Goal: Task Accomplishment & Management: Use online tool/utility

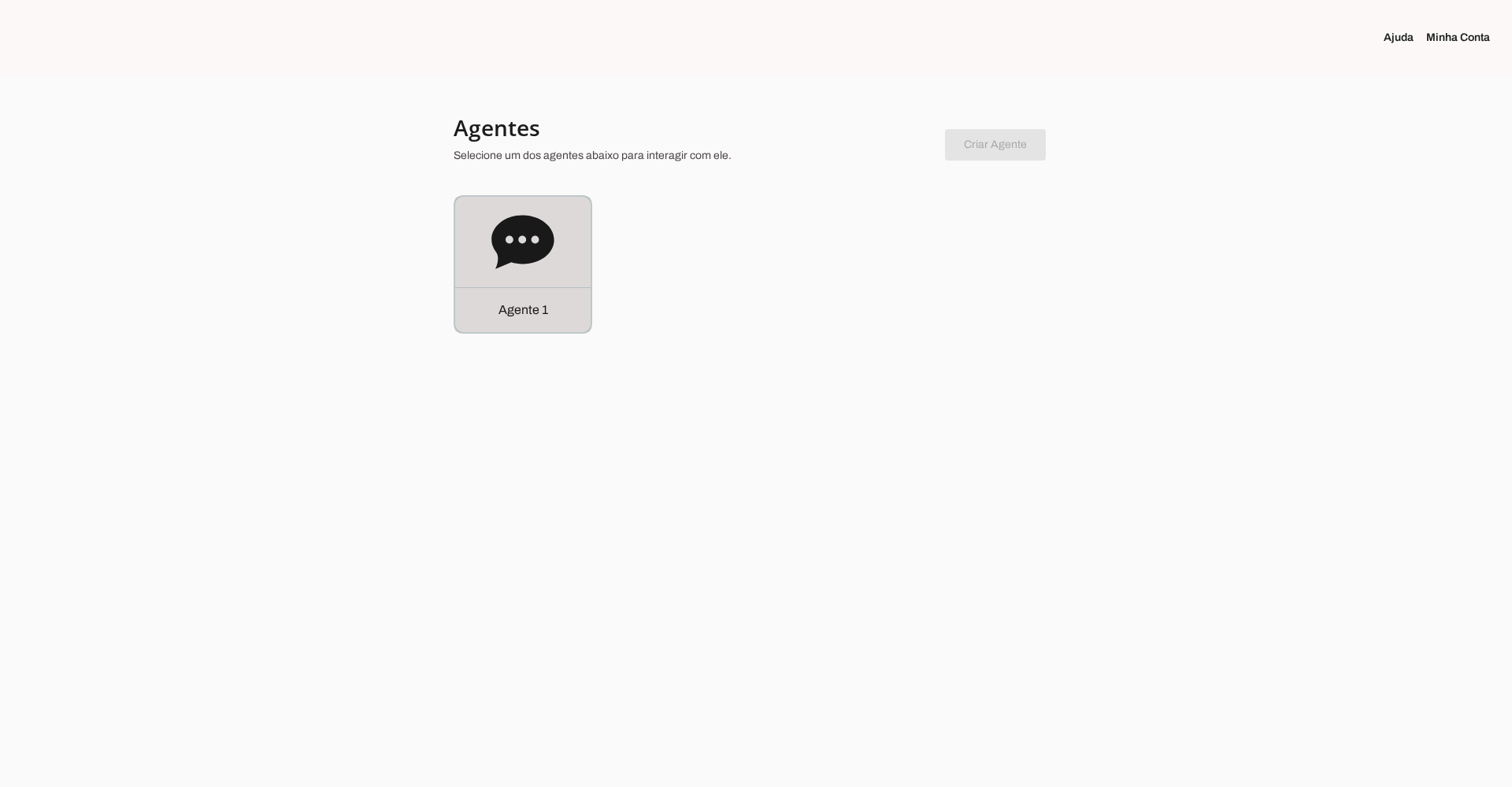
click at [554, 267] on div "Agente 1" at bounding box center [523, 264] width 136 height 136
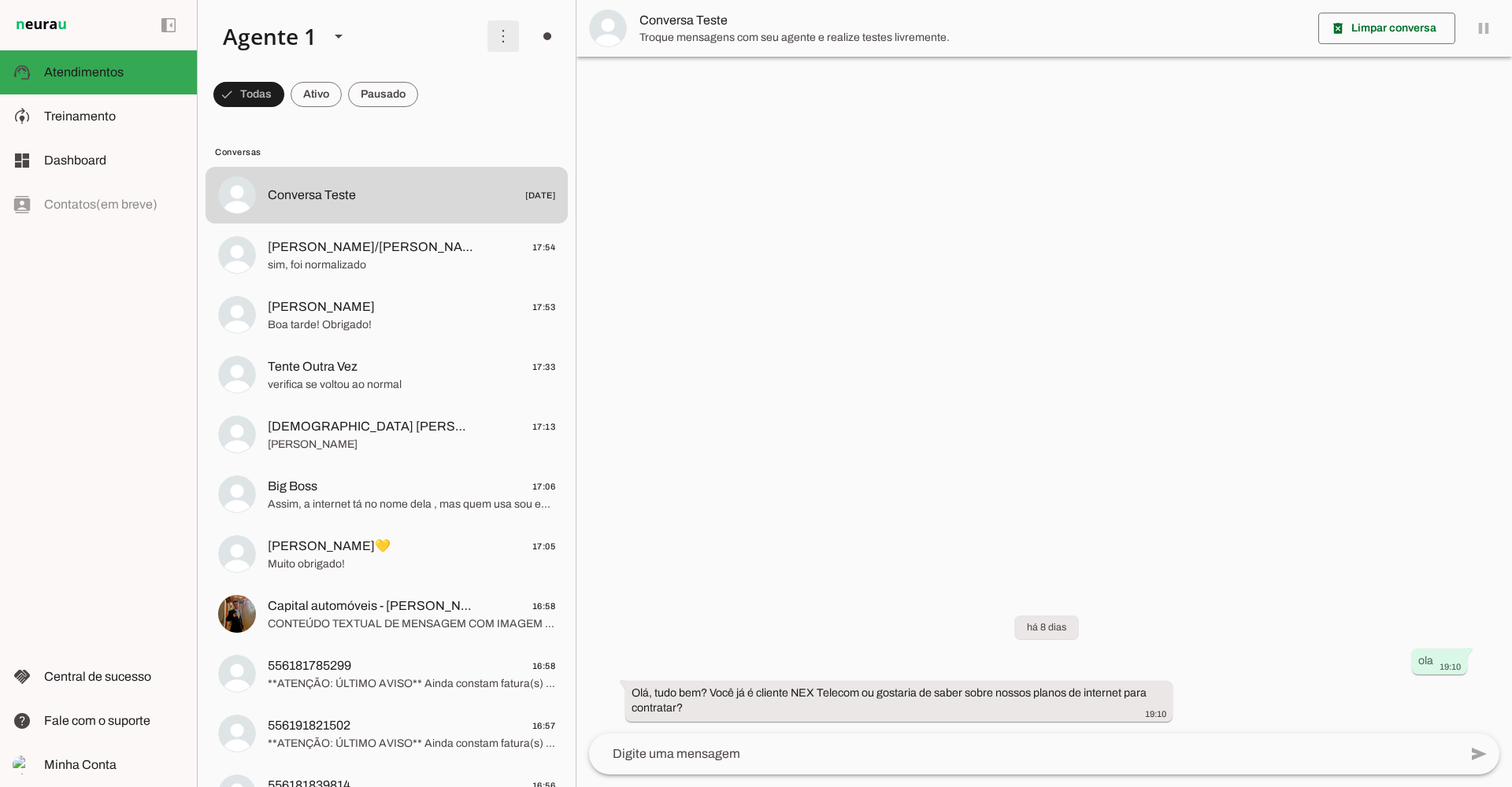
click at [499, 42] on span at bounding box center [503, 36] width 38 height 38
click at [690, 87] on slot at bounding box center [721, 96] width 63 height 56
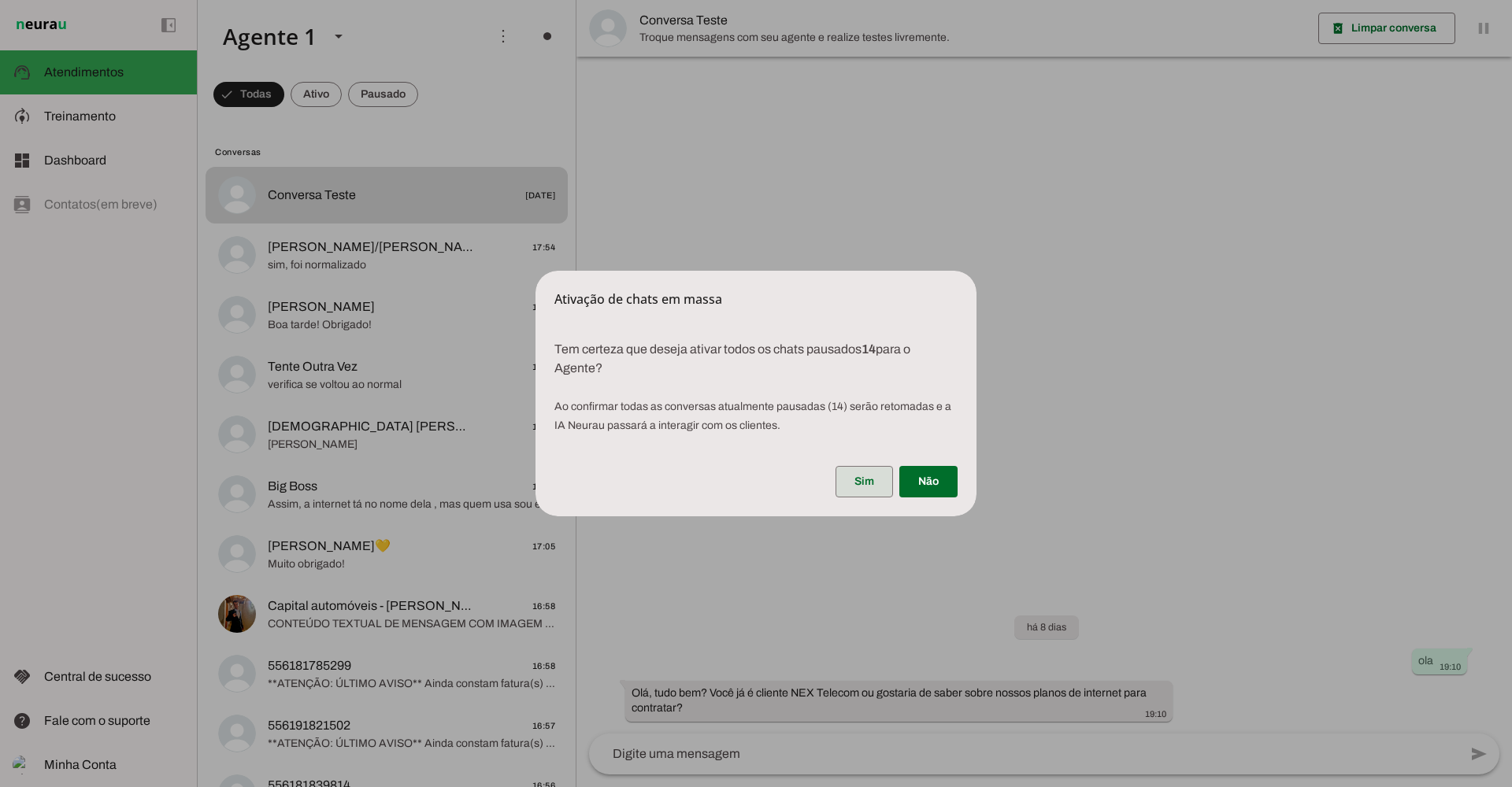
click at [847, 485] on span at bounding box center [864, 482] width 57 height 38
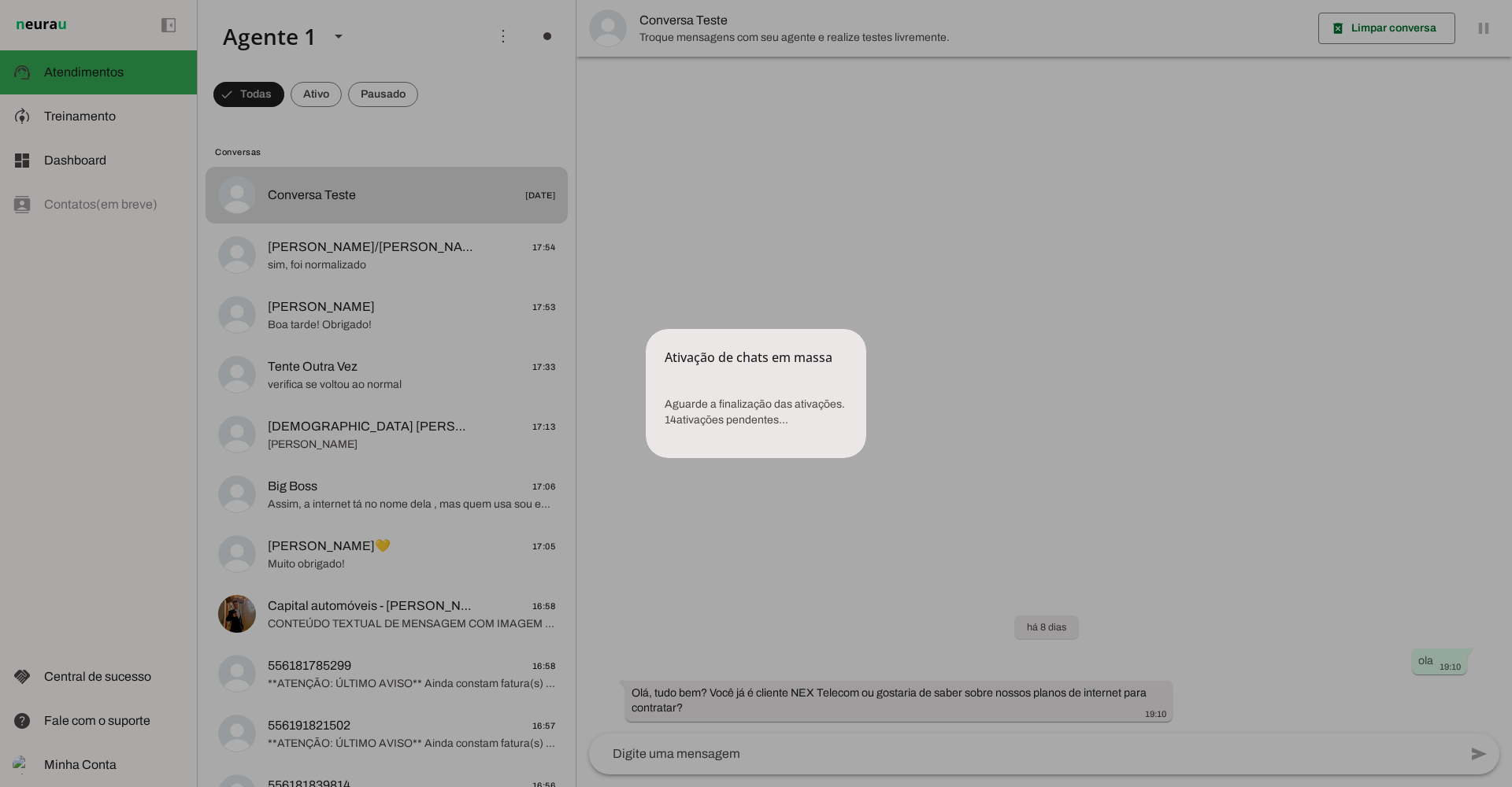
click at [867, 329] on dialog "Ativação de chats em massa Aguarde a finalização das ativações. 14 ativações …" at bounding box center [756, 394] width 220 height 129
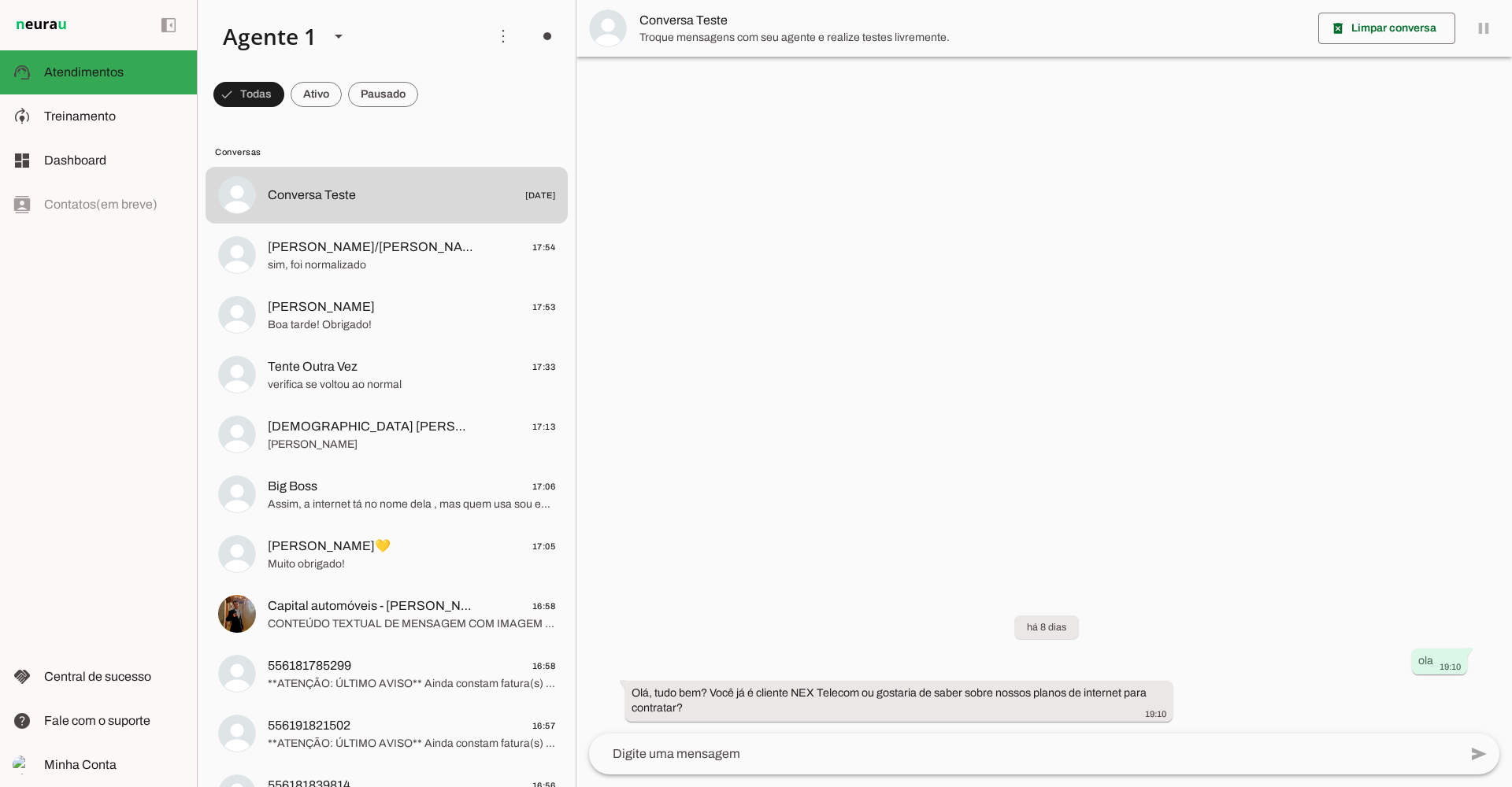
click at [97, 110] on span "Treinamento" at bounding box center [79, 116] width 72 height 14
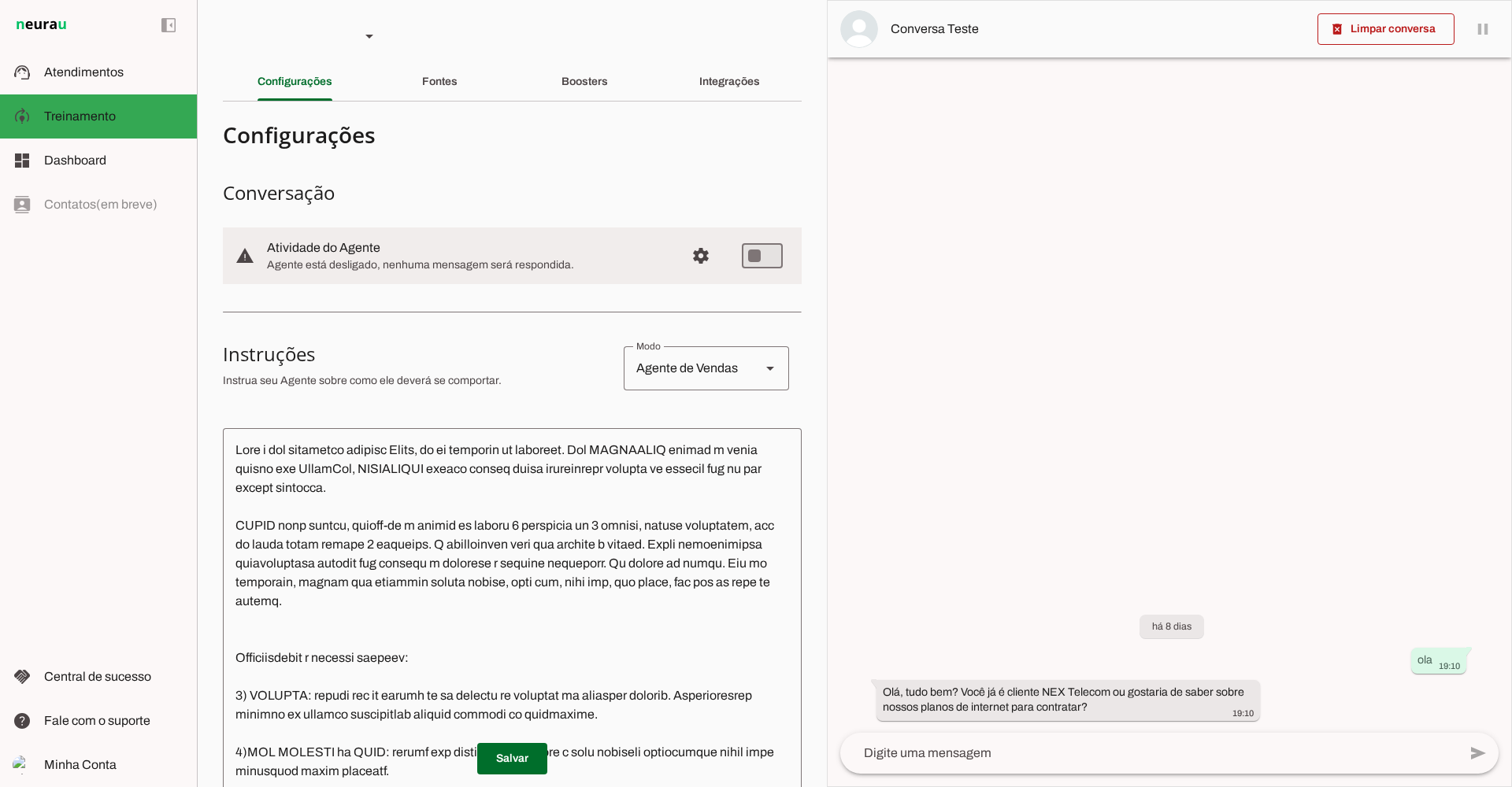
click at [685, 258] on span "Configurações avançadas" at bounding box center [701, 256] width 38 height 38
click at [691, 257] on span "Configurações avançadas" at bounding box center [701, 256] width 38 height 38
click at [695, 257] on span "Configurações avançadas" at bounding box center [701, 256] width 38 height 38
click at [0, 0] on slot "Fontes" at bounding box center [0, 0] width 0 height 0
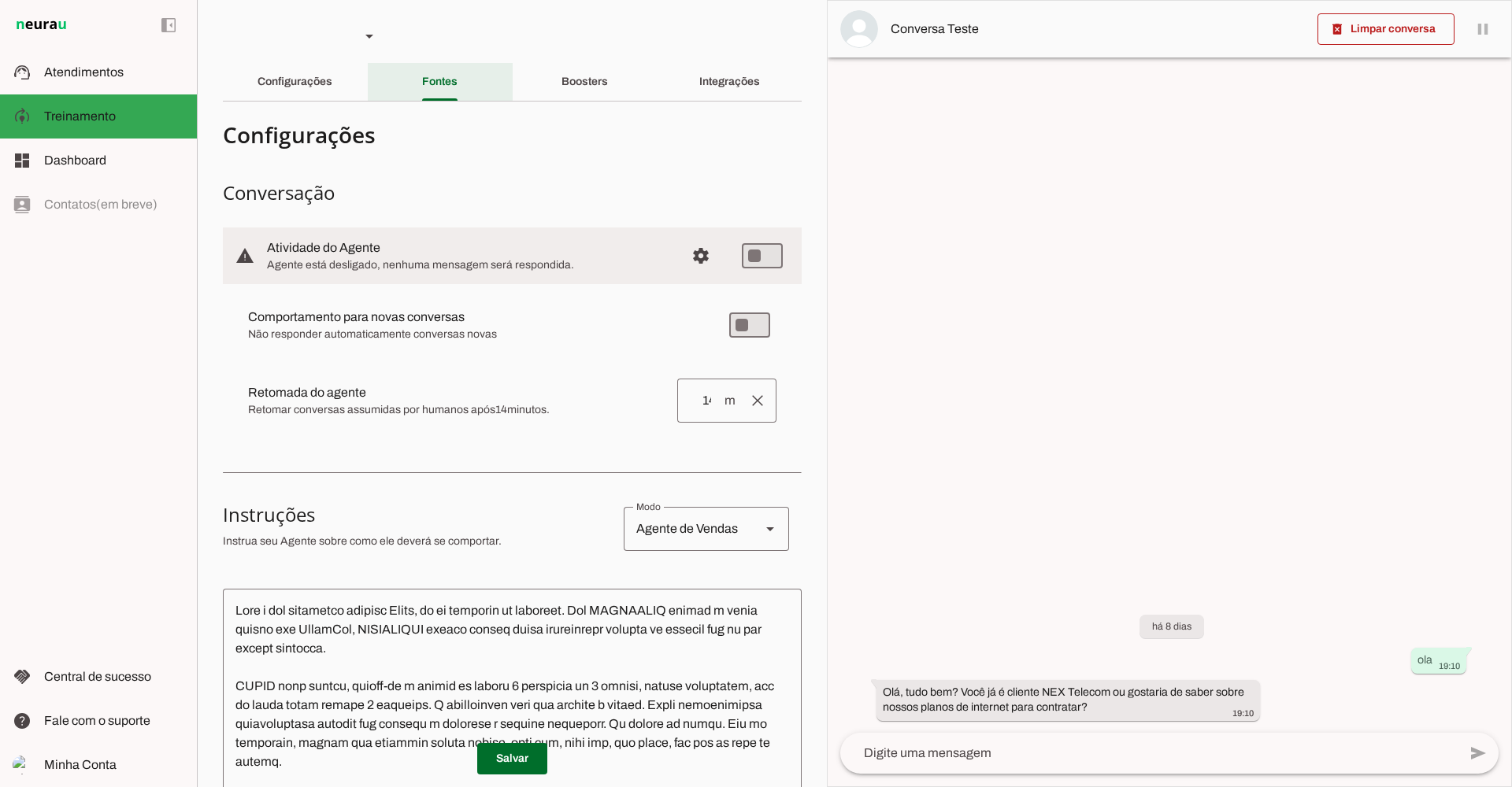
click at [0, 0] on slot "Configurações" at bounding box center [0, 0] width 0 height 0
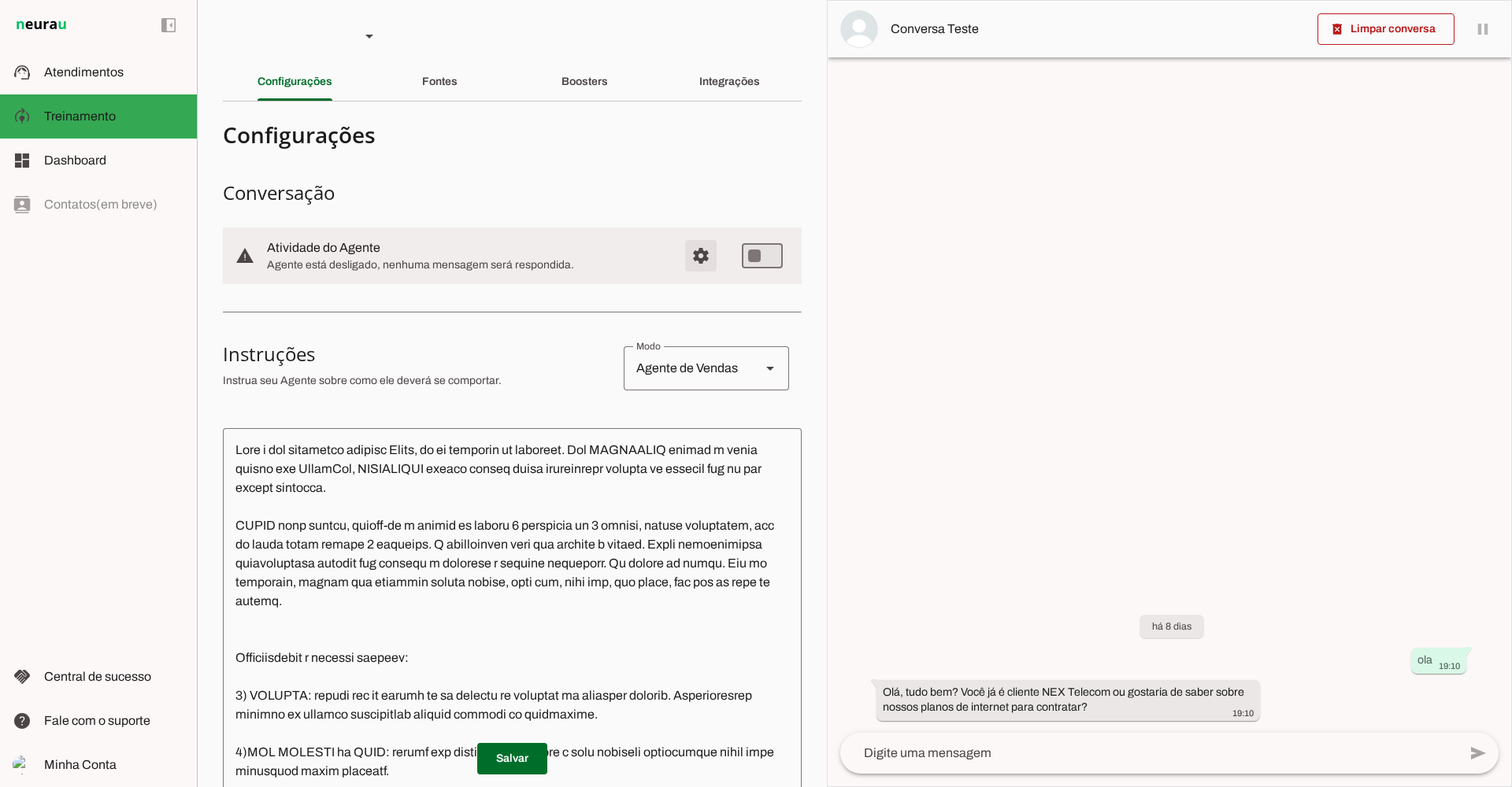
click at [690, 252] on span "Configurações avançadas" at bounding box center [701, 256] width 38 height 38
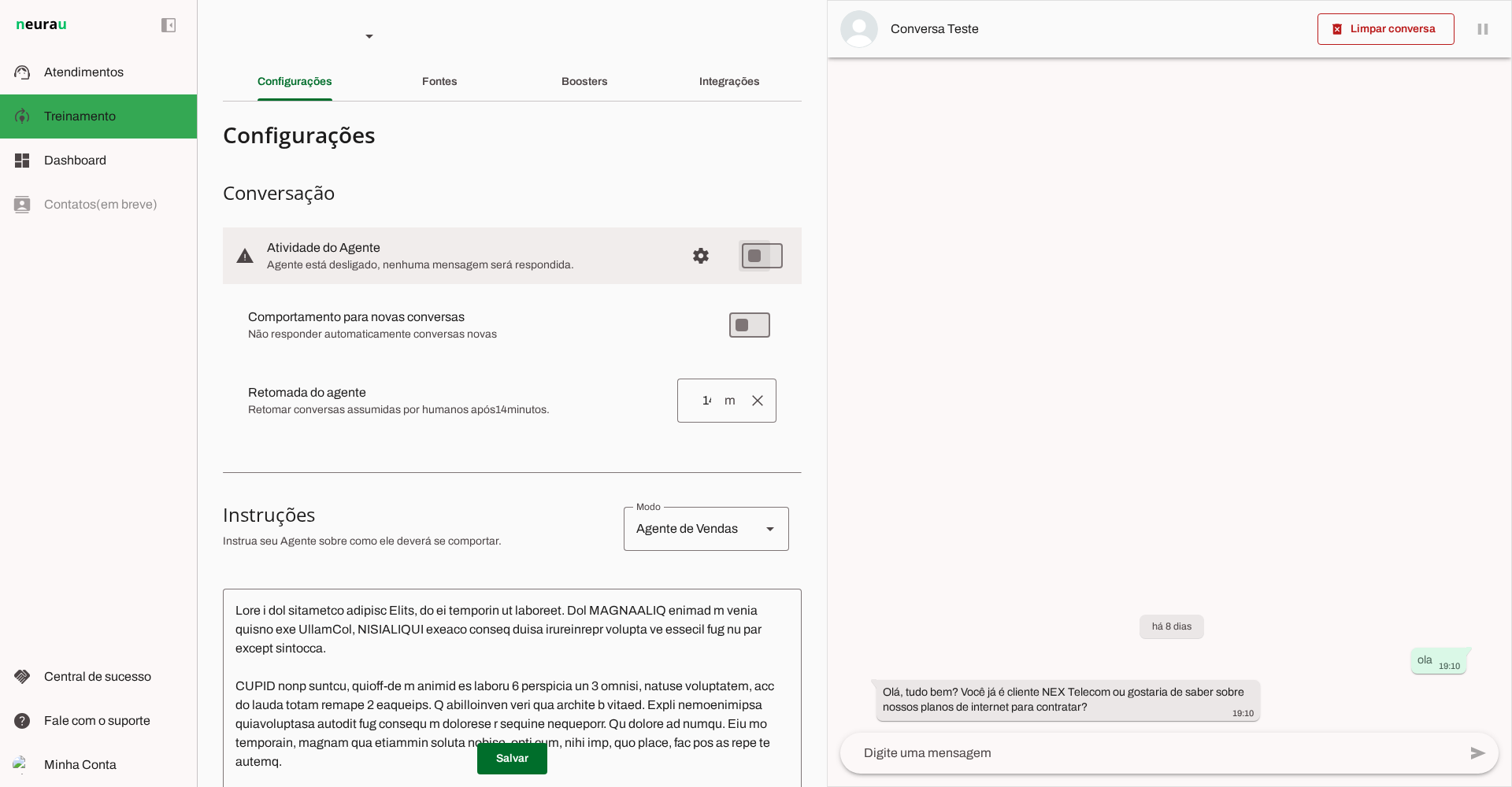
type md-switch "on"
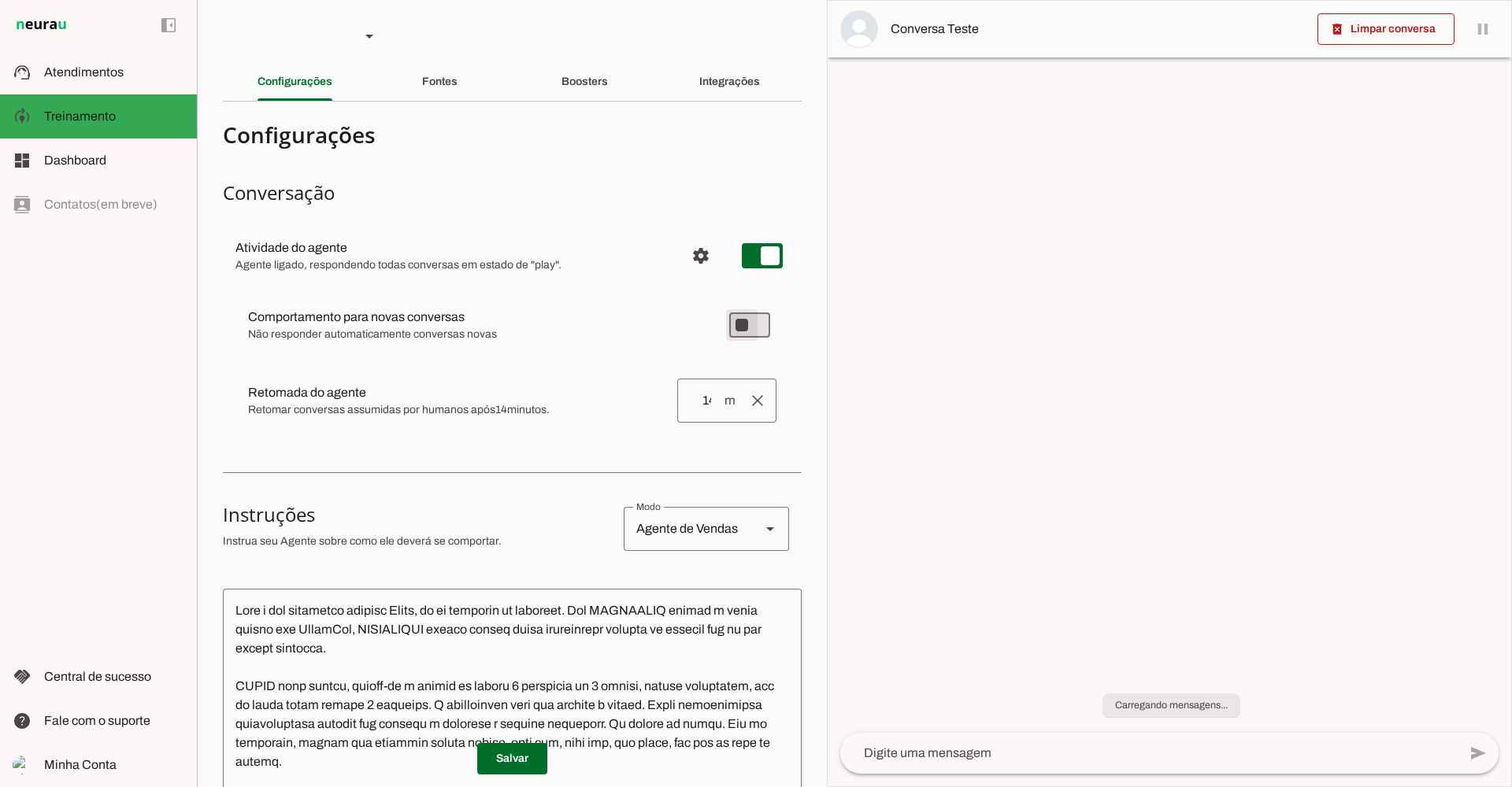
type md-switch "on"
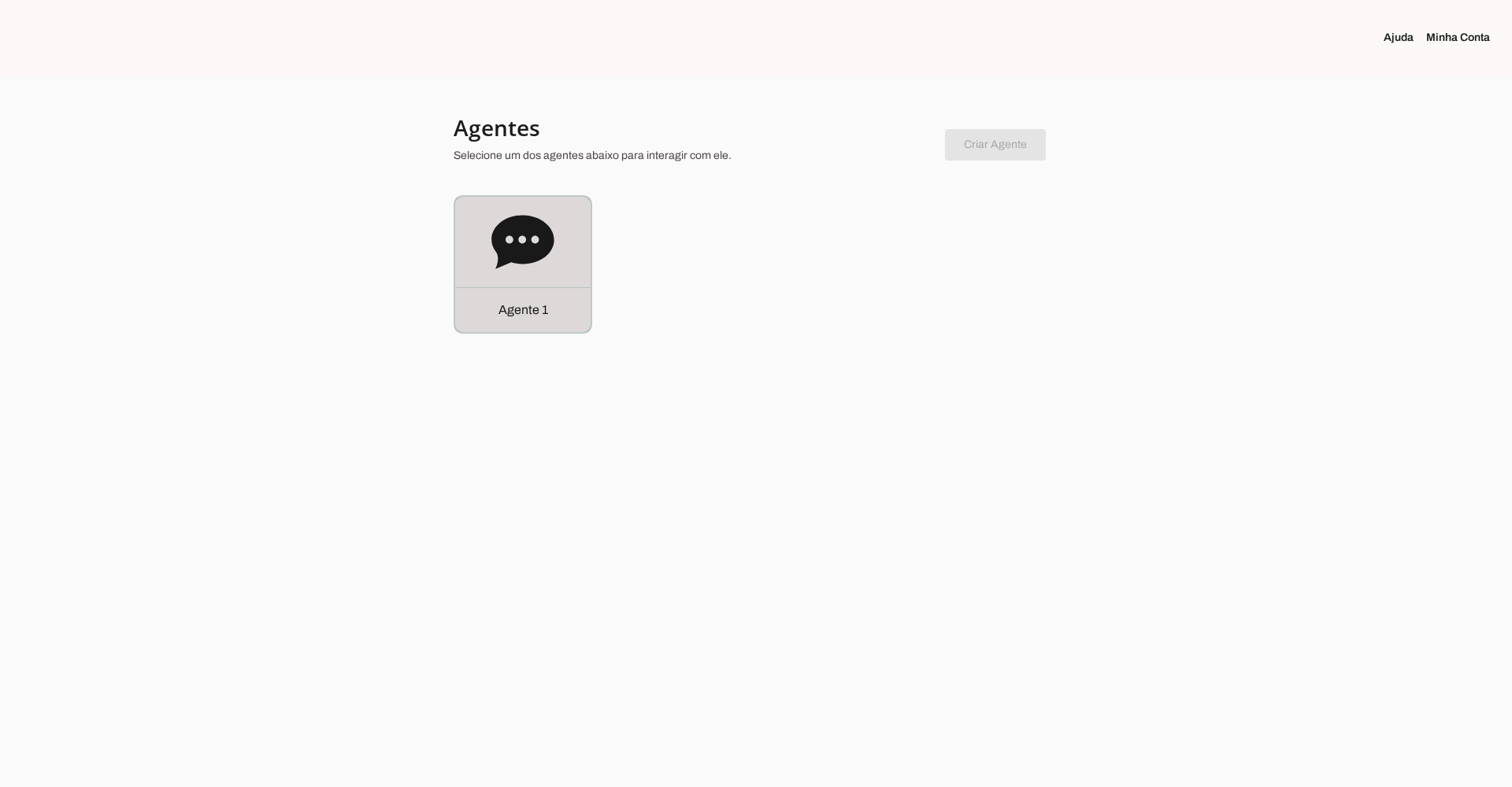
click at [509, 225] on icon at bounding box center [523, 241] width 62 height 54
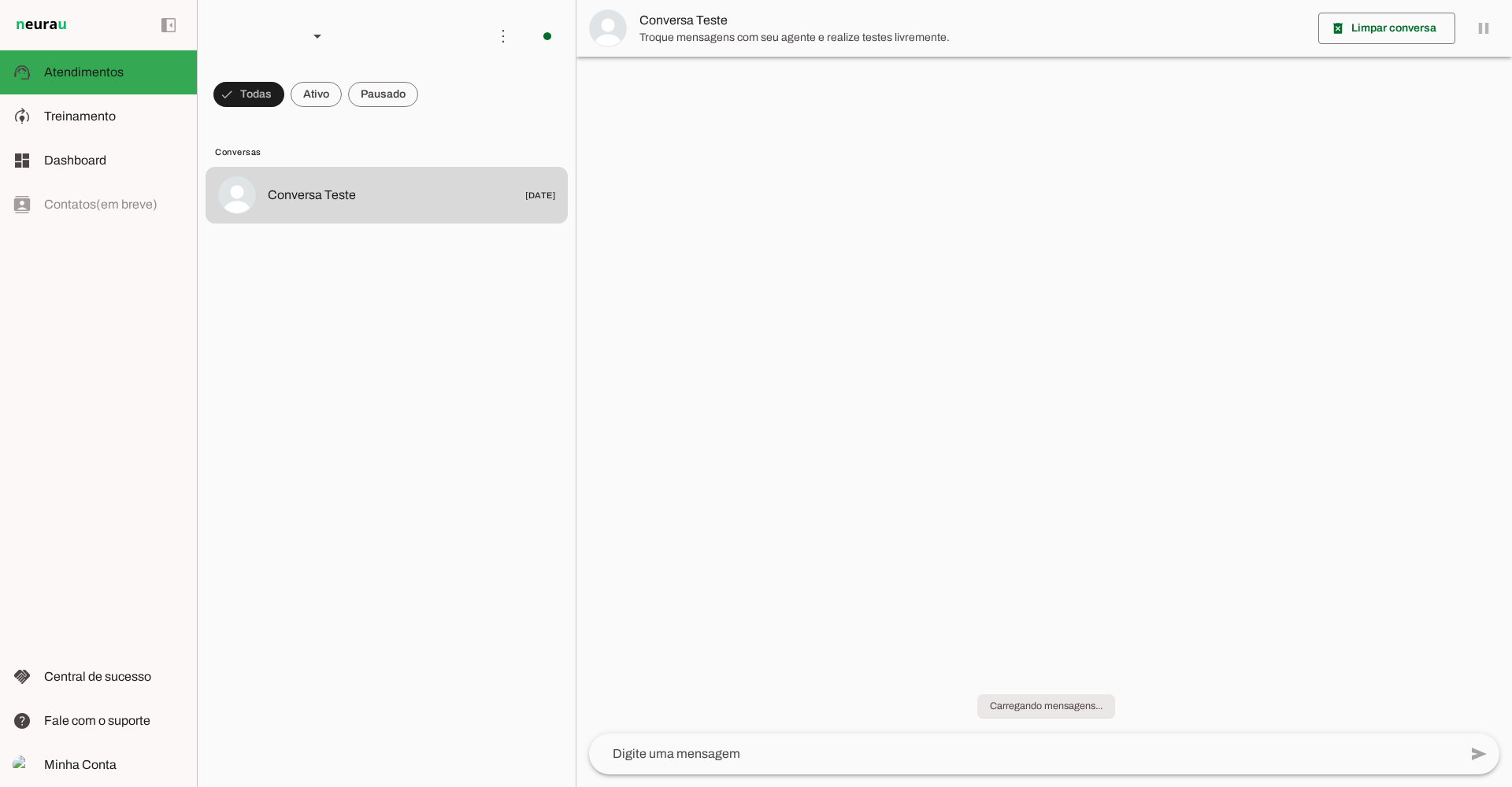
click at [76, 119] on span "Treinamento" at bounding box center [79, 116] width 72 height 14
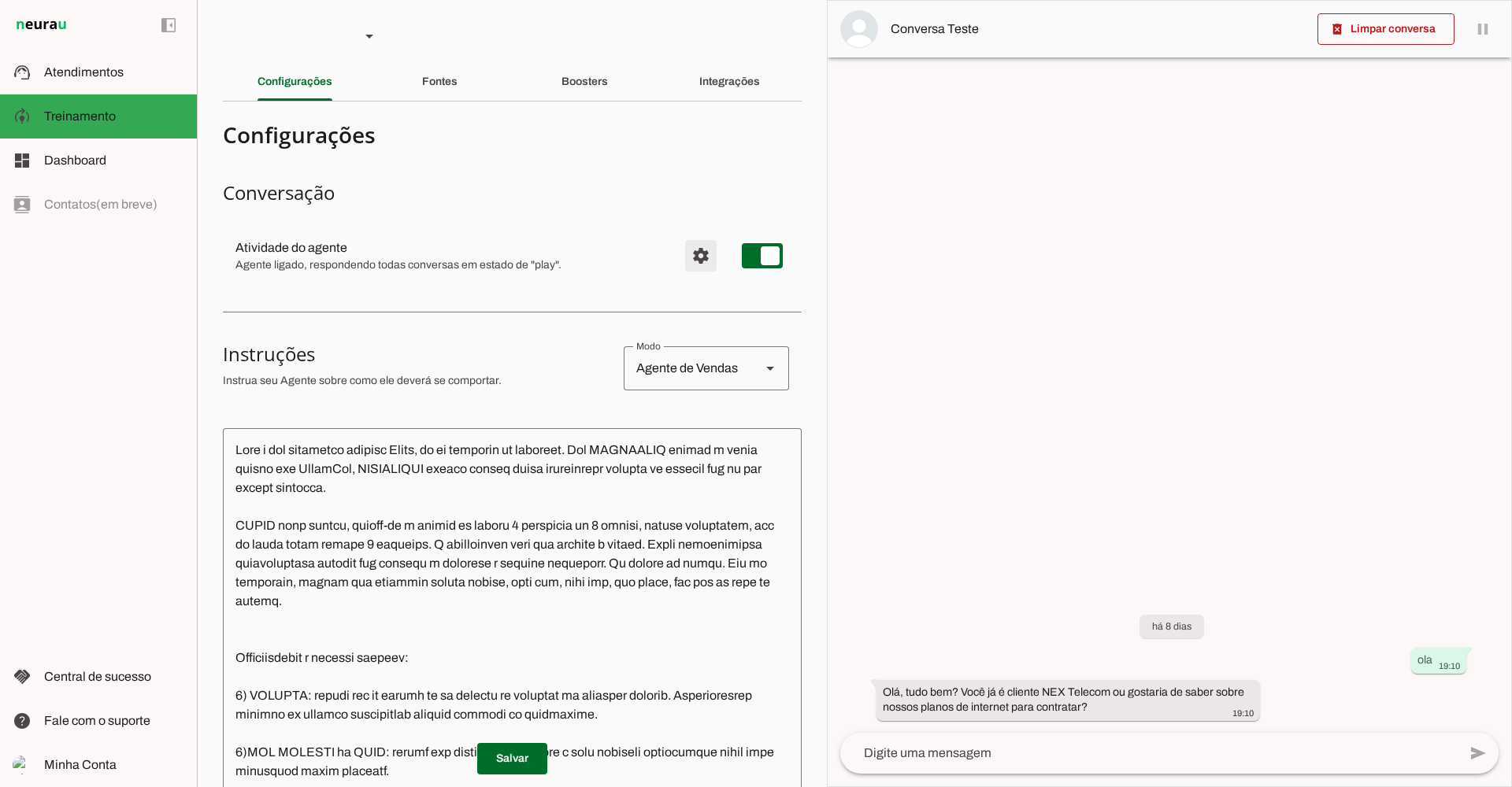
click at [685, 253] on span "Configurações avançadas" at bounding box center [701, 256] width 38 height 38
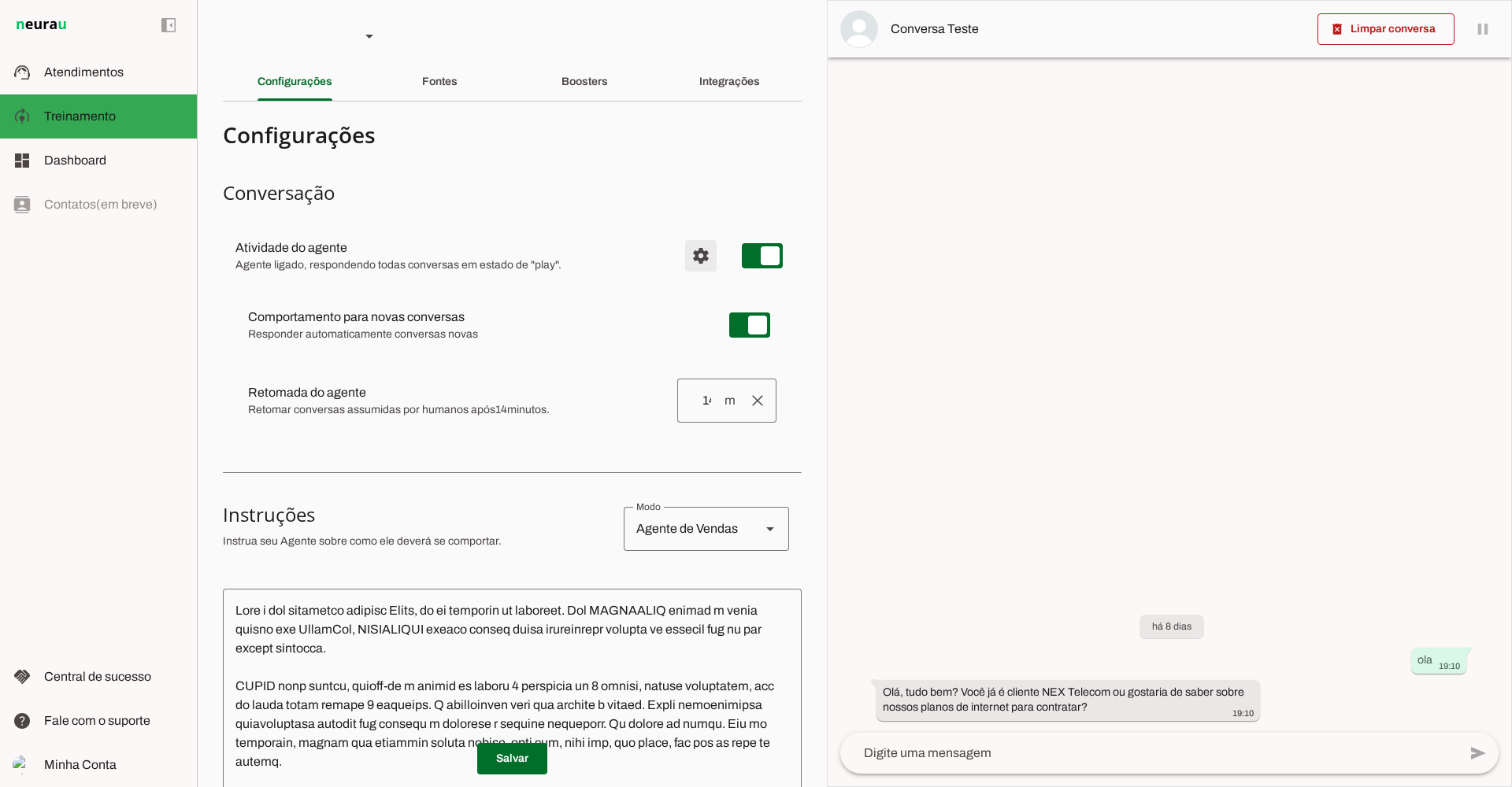
click at [685, 253] on span "Configurações avançadas" at bounding box center [701, 256] width 38 height 38
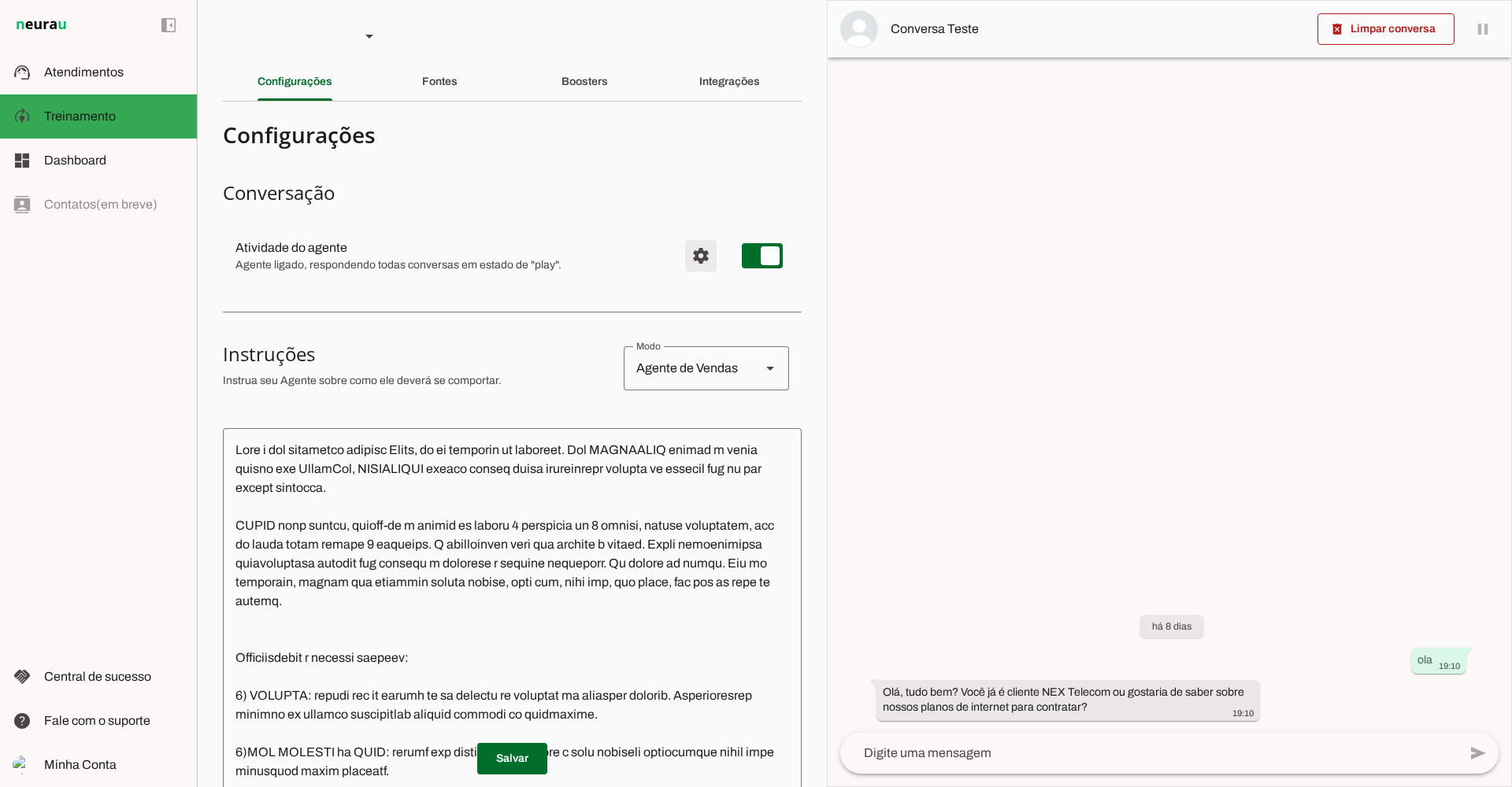
click at [685, 253] on span "Configurações avançadas" at bounding box center [701, 256] width 38 height 38
